Goal: Find specific page/section: Find specific page/section

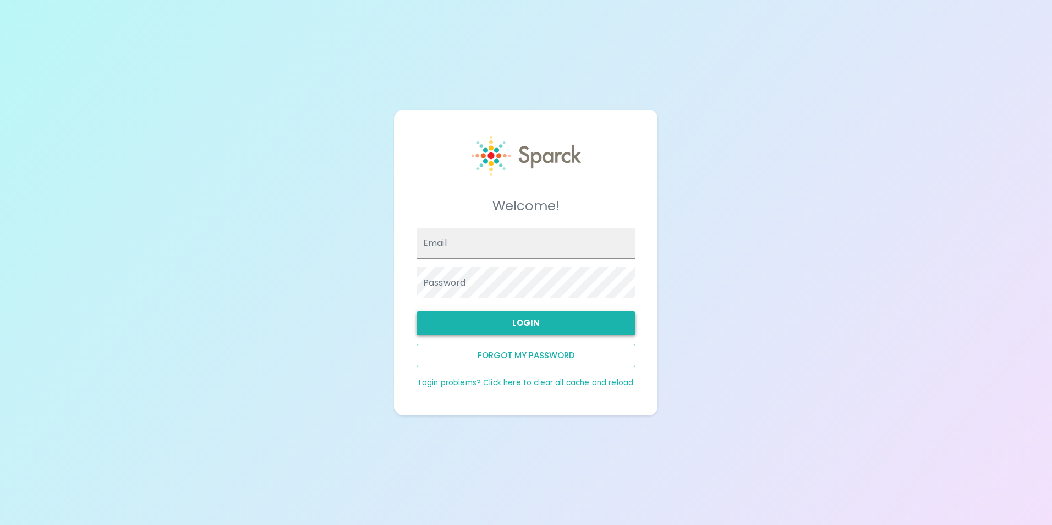
type input "[EMAIL_ADDRESS][DOMAIN_NAME]"
click at [512, 320] on button "Login" at bounding box center [525, 322] width 219 height 23
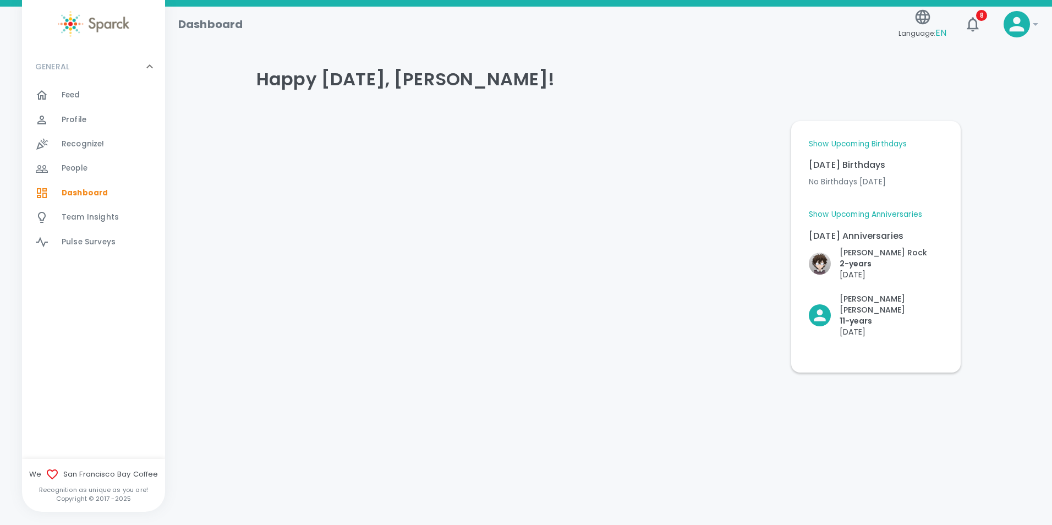
click at [72, 166] on span "People" at bounding box center [75, 168] width 26 height 11
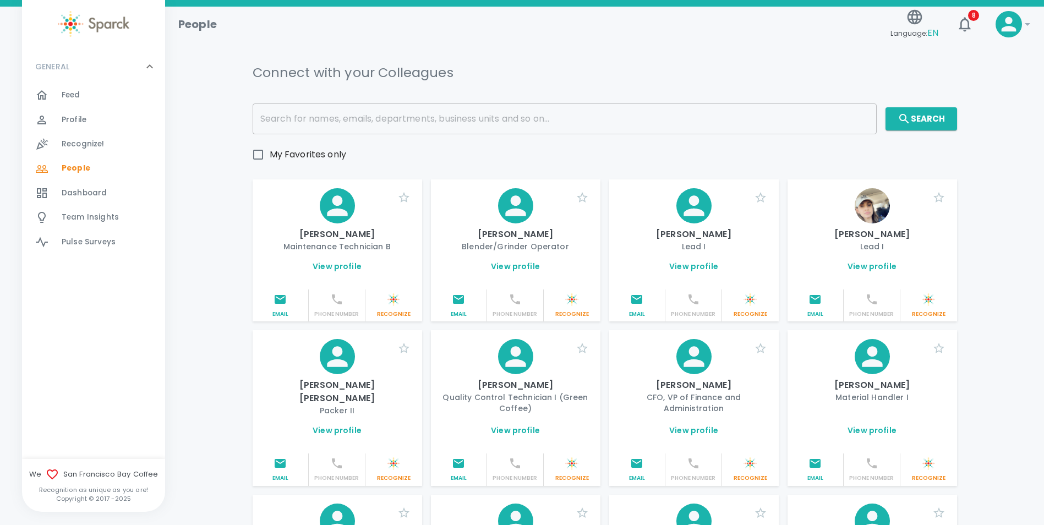
click at [323, 116] on input "text" at bounding box center [564, 118] width 624 height 31
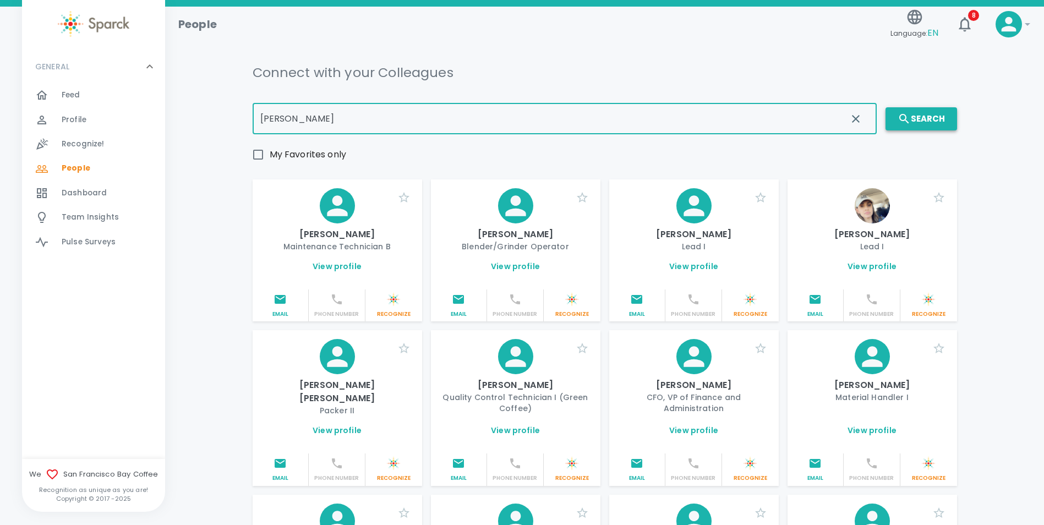
type input "[PERSON_NAME]"
click at [917, 122] on button "Search" at bounding box center [921, 118] width 72 height 23
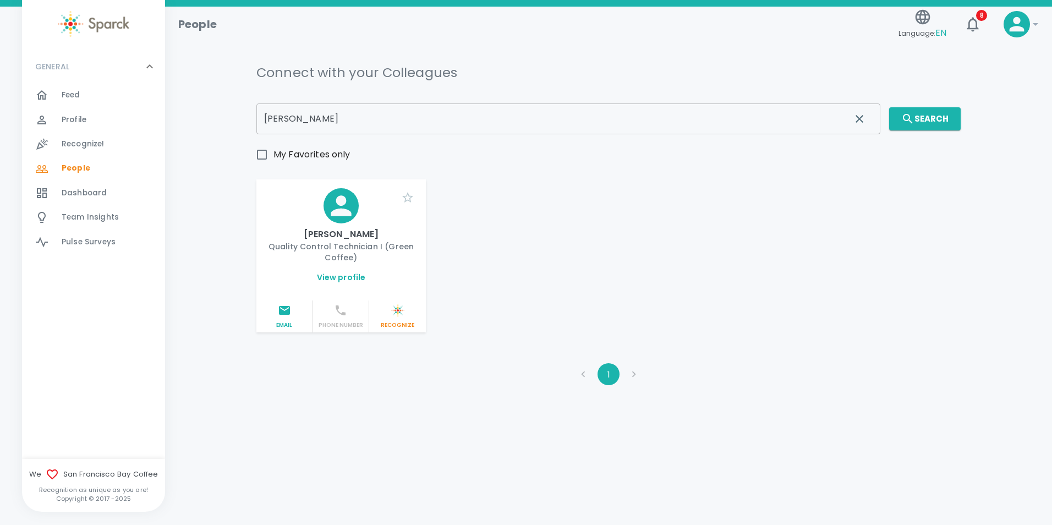
click at [336, 214] on icon at bounding box center [341, 205] width 20 height 20
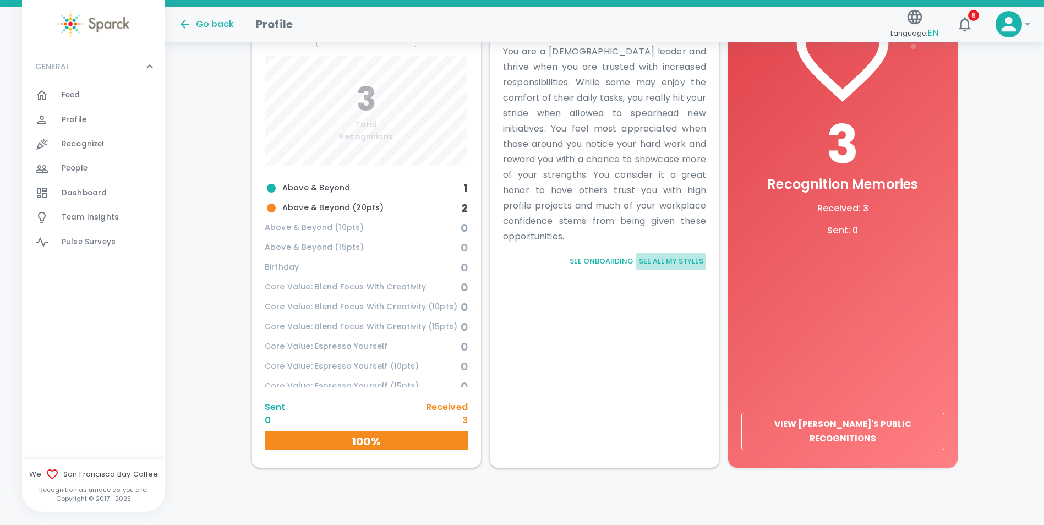
click at [655, 258] on button "See all my styles" at bounding box center [671, 261] width 70 height 17
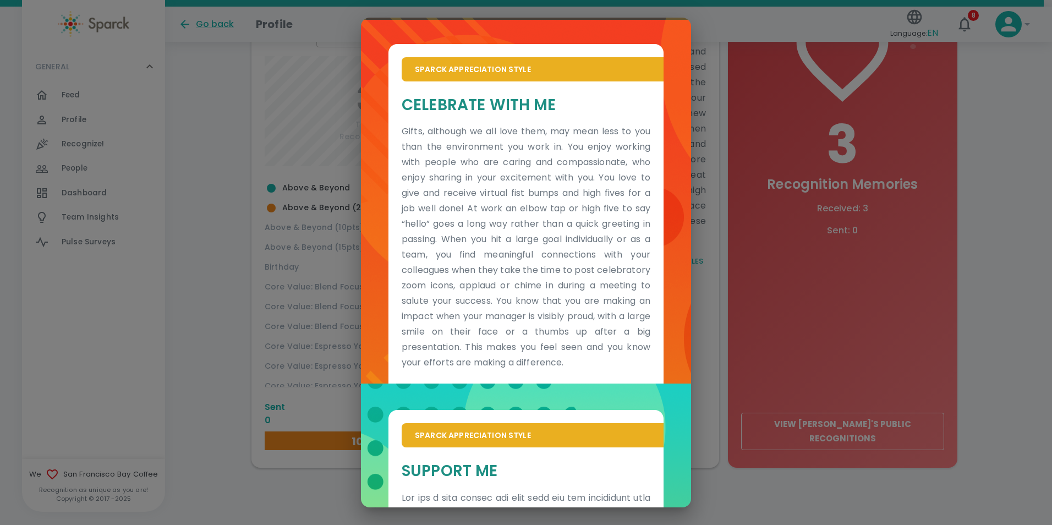
click at [987, 235] on div "Sparck Appreciation Style Celebrate With Me Gifts, although we all love them, m…" at bounding box center [526, 262] width 1052 height 525
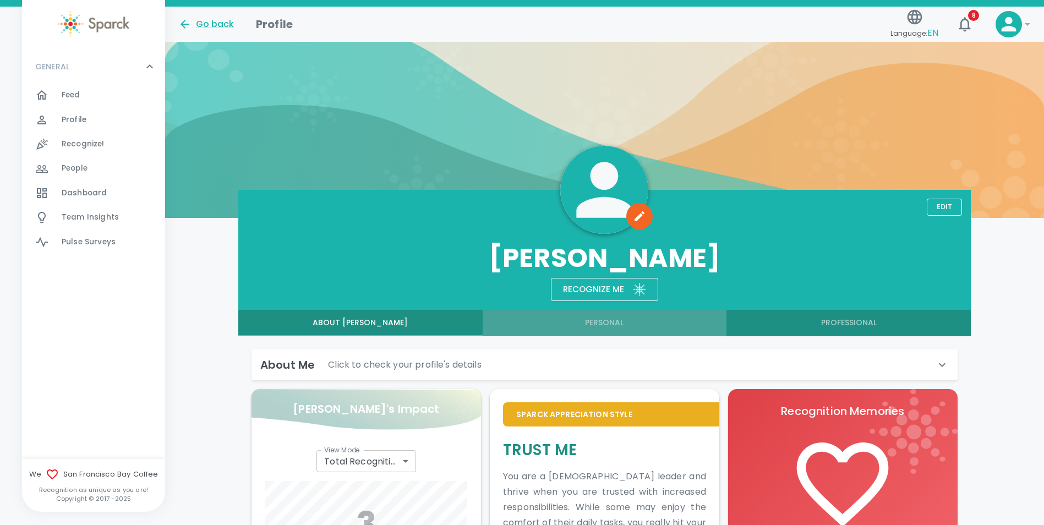
click at [614, 321] on button "Personal" at bounding box center [604, 323] width 244 height 26
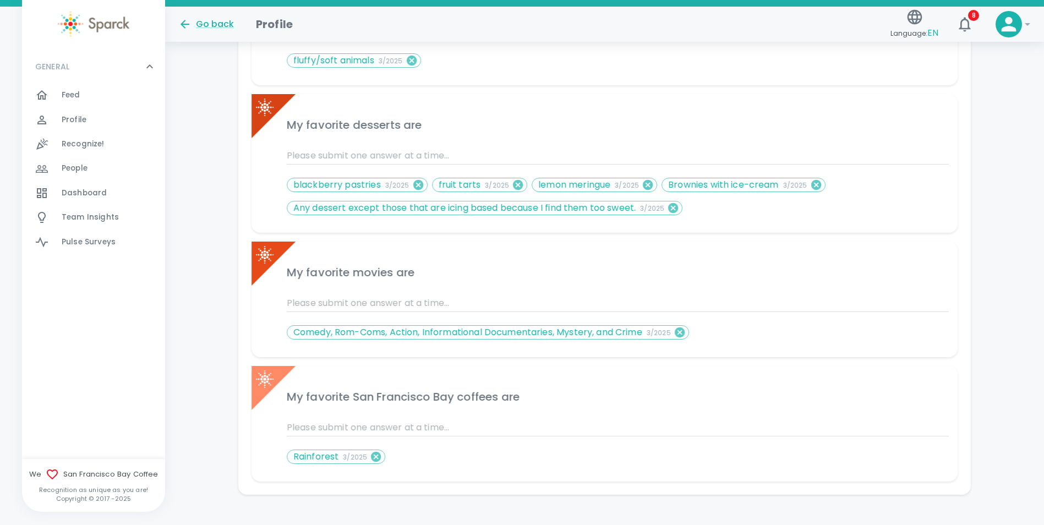
scroll to position [433, 0]
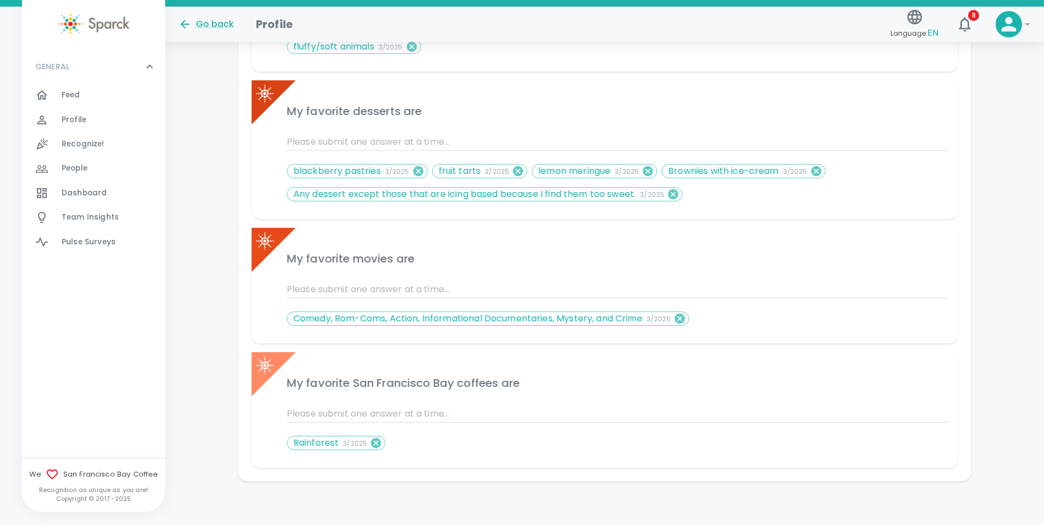
click at [1011, 283] on div "Edit [PERSON_NAME] Recognize me About [PERSON_NAME] Personal Professional Manag…" at bounding box center [604, 119] width 879 height 724
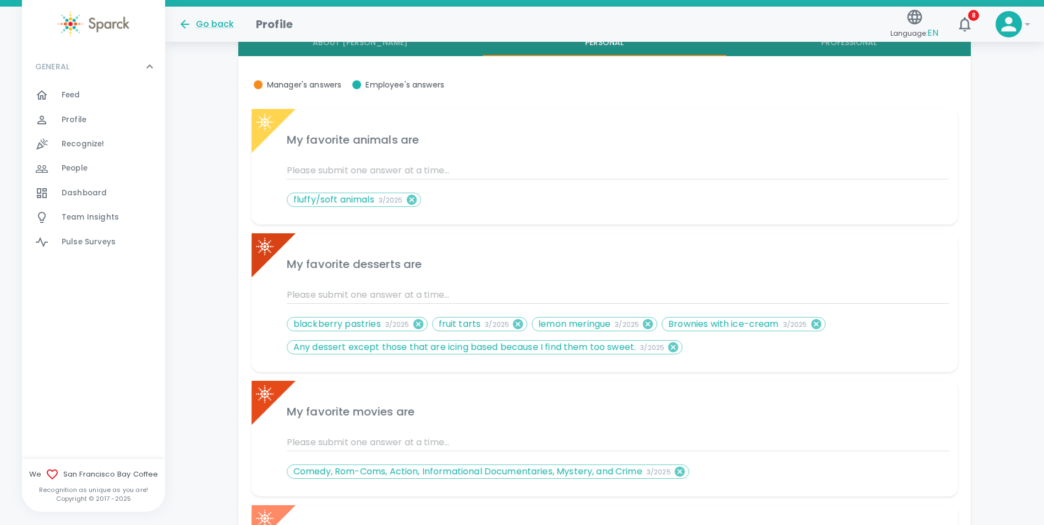
scroll to position [268, 0]
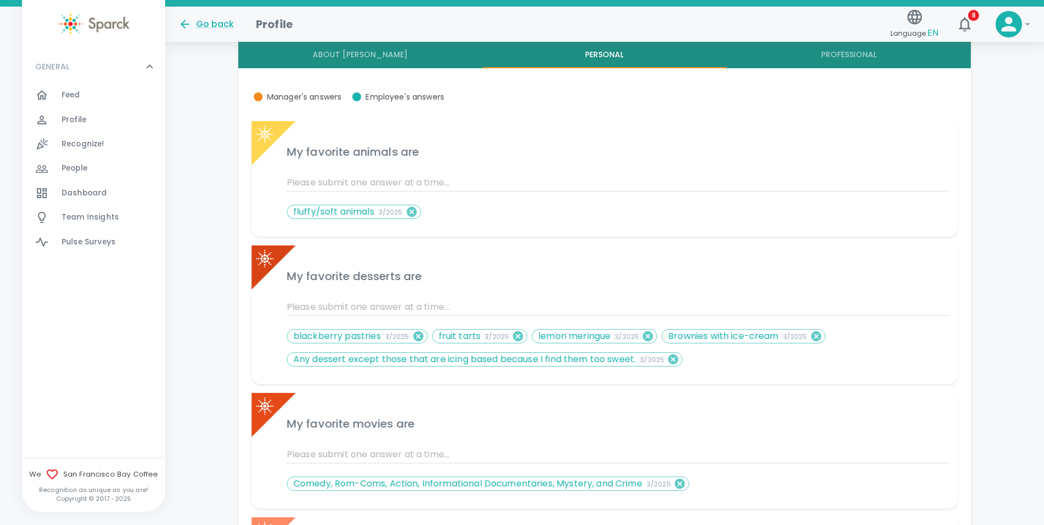
click at [1036, 242] on div "Edit [PERSON_NAME] Recognize me About [PERSON_NAME] Personal Professional Manag…" at bounding box center [604, 284] width 879 height 724
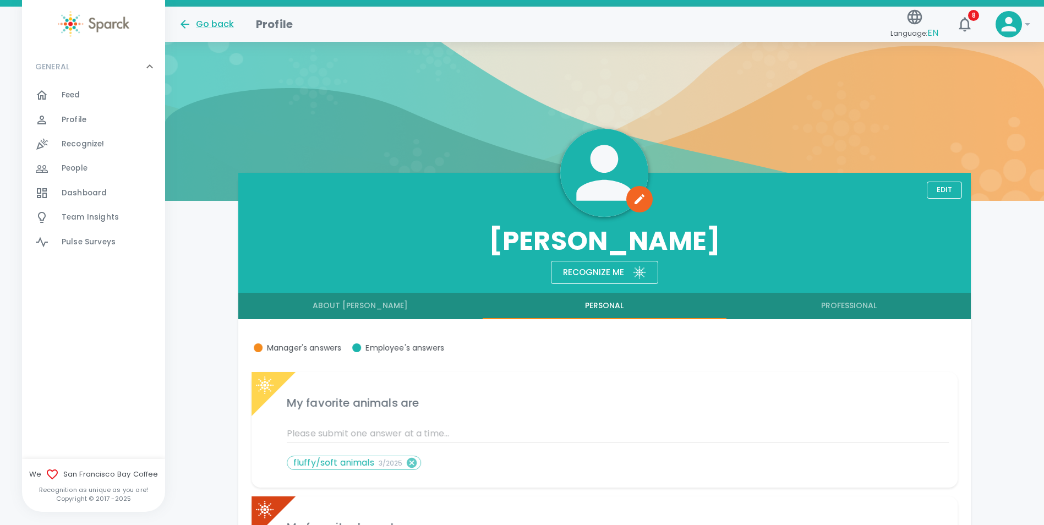
scroll to position [0, 0]
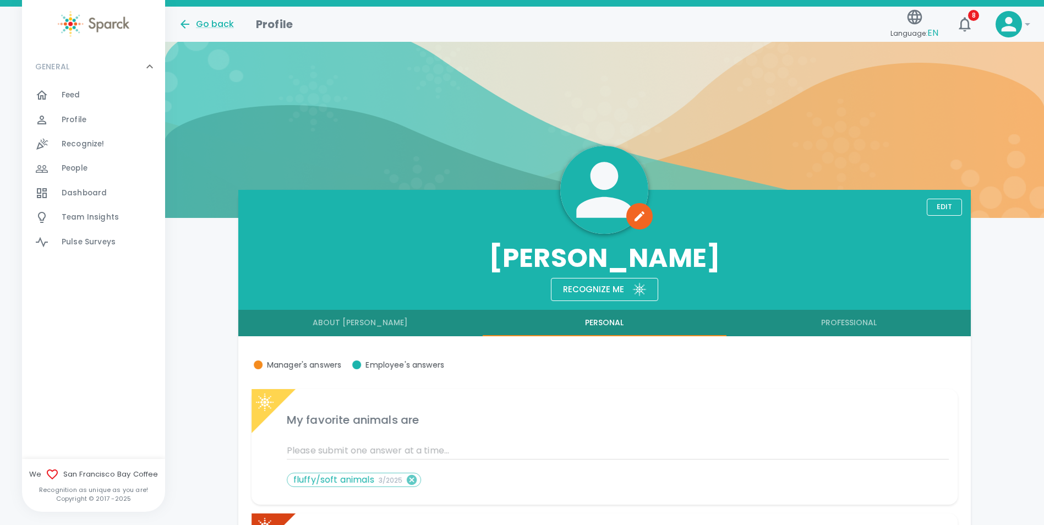
drag, startPoint x: 855, startPoint y: 327, endPoint x: 749, endPoint y: 317, distance: 106.6
click at [855, 327] on button "Professional" at bounding box center [848, 323] width 244 height 26
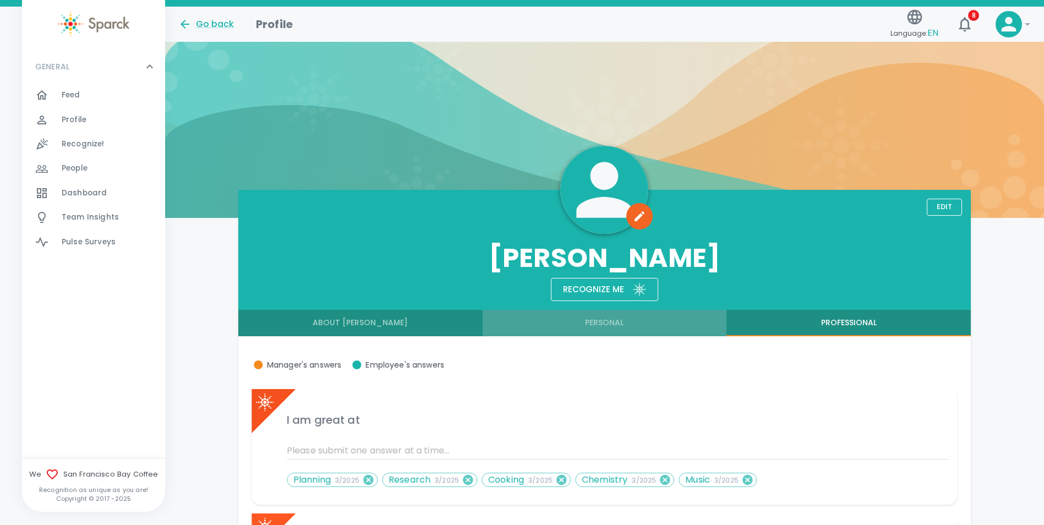
click at [614, 322] on button "Personal" at bounding box center [604, 323] width 244 height 26
